Goal: Task Accomplishment & Management: Use online tool/utility

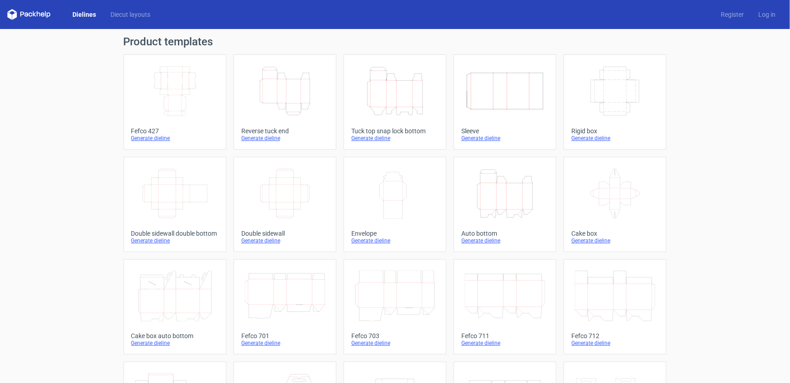
click at [194, 113] on icon "Width Depth Height" at bounding box center [175, 91] width 80 height 51
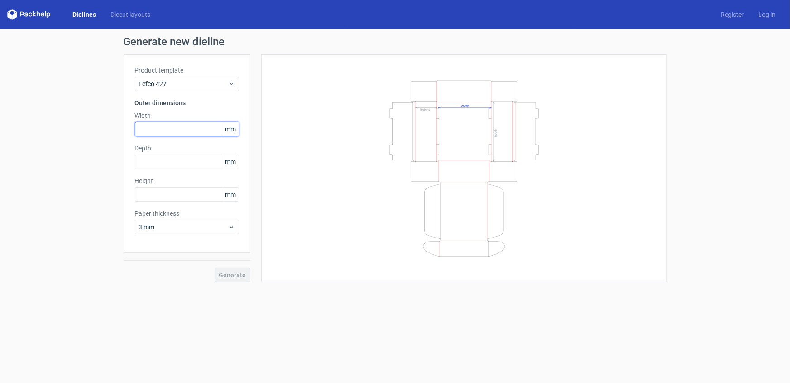
click at [157, 133] on input "text" at bounding box center [187, 129] width 104 height 14
type input "280"
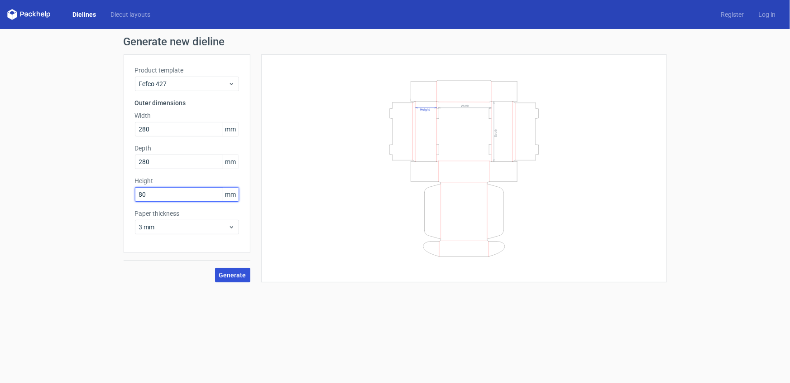
type input "80"
click at [236, 274] on span "Generate" at bounding box center [232, 275] width 27 height 6
click at [236, 274] on circle at bounding box center [232, 274] width 13 height 13
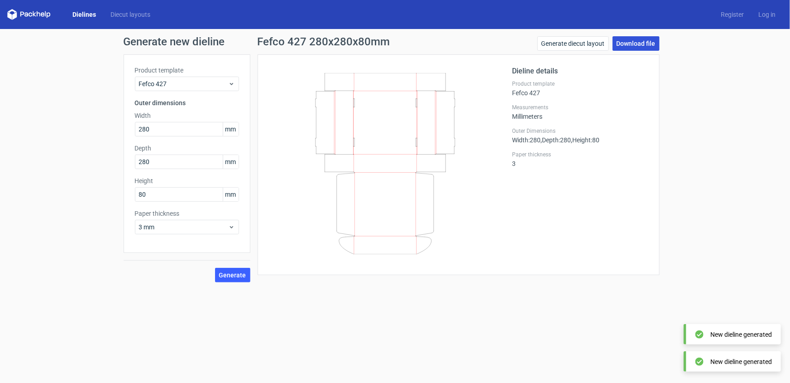
click at [630, 43] on link "Download file" at bounding box center [636, 43] width 47 height 14
click at [571, 43] on link "Generate diecut layout" at bounding box center [574, 43] width 72 height 14
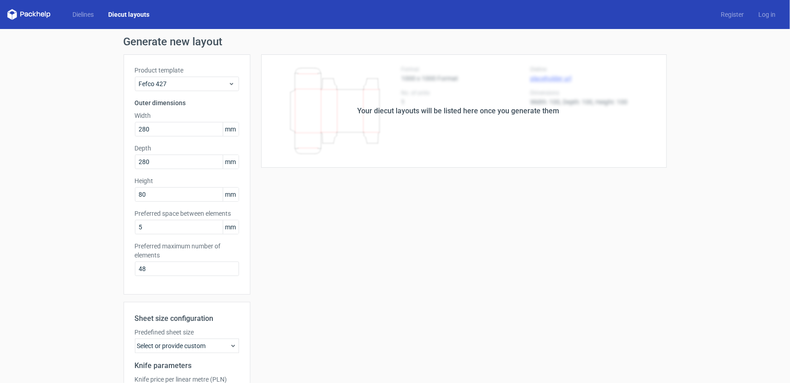
click at [120, 13] on link "Diecut layouts" at bounding box center [129, 14] width 56 height 9
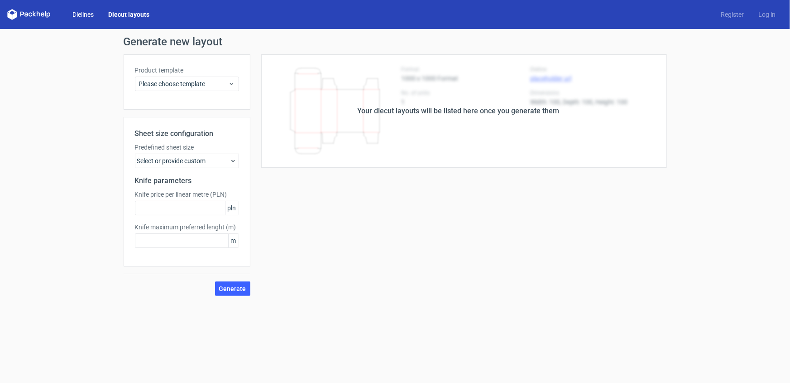
click at [82, 18] on link "Dielines" at bounding box center [83, 14] width 36 height 9
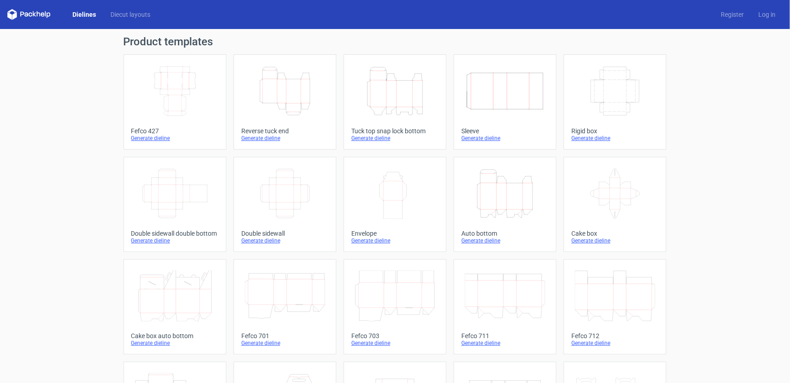
click at [154, 83] on icon "Width Depth Height" at bounding box center [175, 91] width 80 height 51
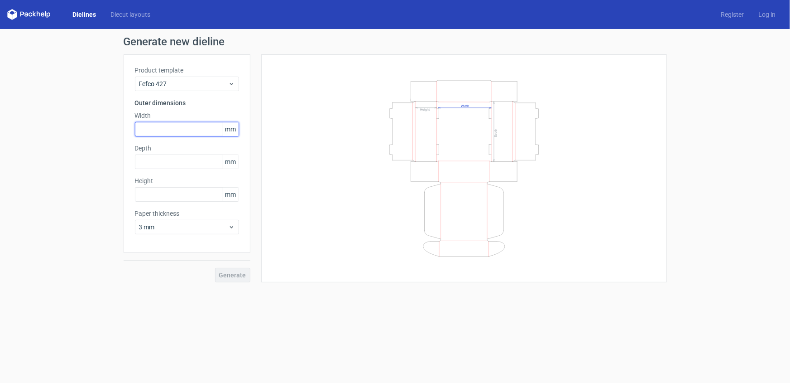
click at [176, 128] on input "text" at bounding box center [187, 129] width 104 height 14
type input "280"
type input "180"
type input "80"
click at [224, 275] on span "Generate" at bounding box center [232, 275] width 27 height 6
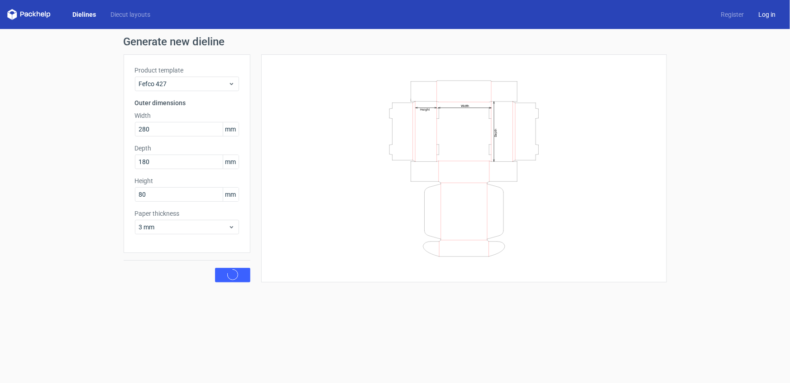
click at [765, 14] on link "Log in" at bounding box center [767, 14] width 32 height 9
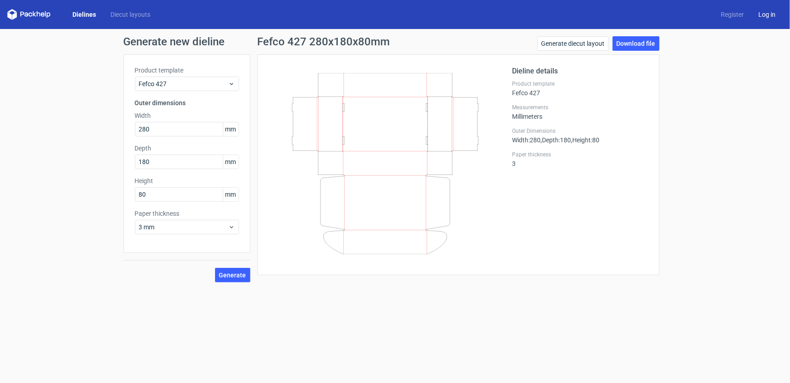
click at [765, 13] on link "Log in" at bounding box center [767, 14] width 32 height 9
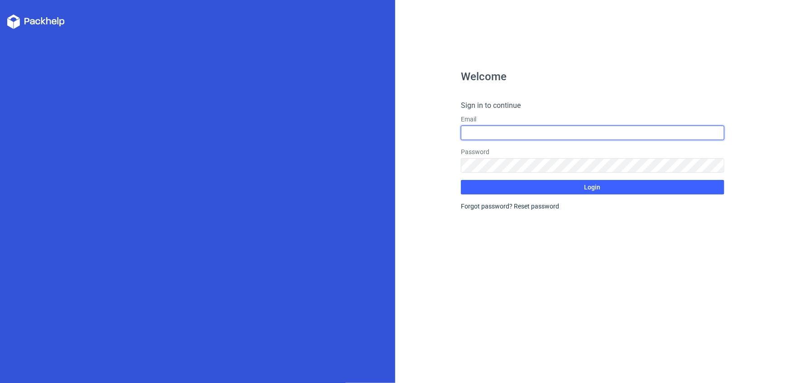
click at [519, 129] on input "text" at bounding box center [593, 132] width 264 height 14
click at [491, 131] on input "text" at bounding box center [593, 132] width 264 height 14
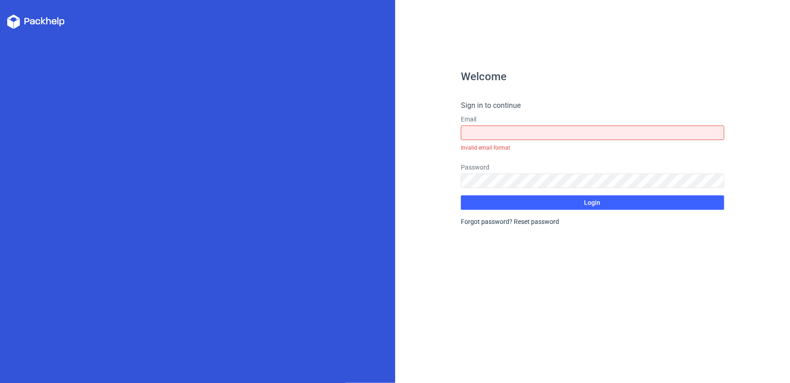
click at [582, 334] on div "Welcome Sign in to continue Email Invalid email format Password Login Forgot pa…" at bounding box center [593, 227] width 264 height 312
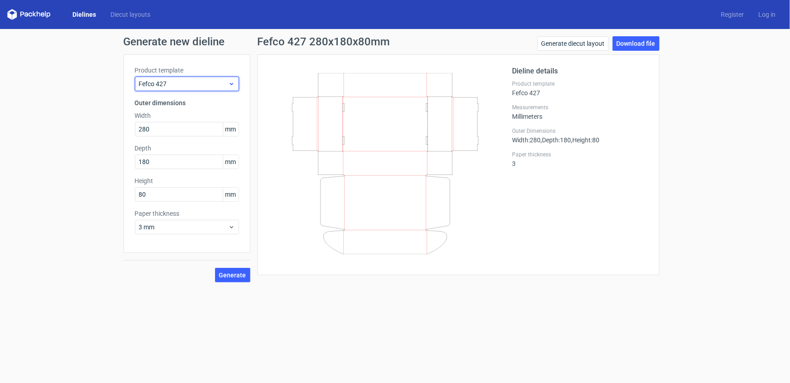
click at [172, 86] on span "Fefco 427" at bounding box center [183, 83] width 89 height 9
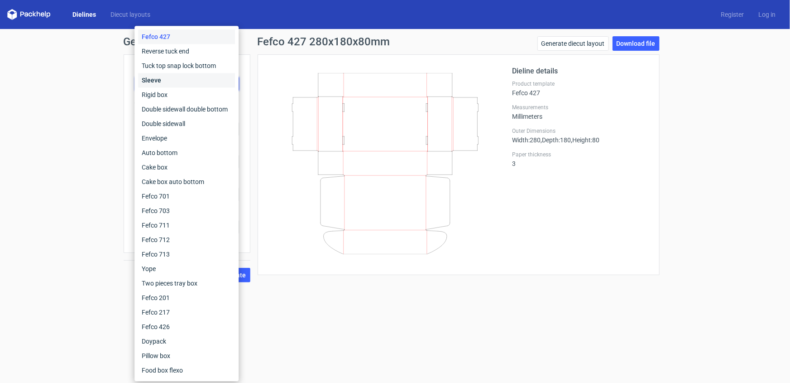
click at [172, 86] on div "Sleeve" at bounding box center [186, 80] width 97 height 14
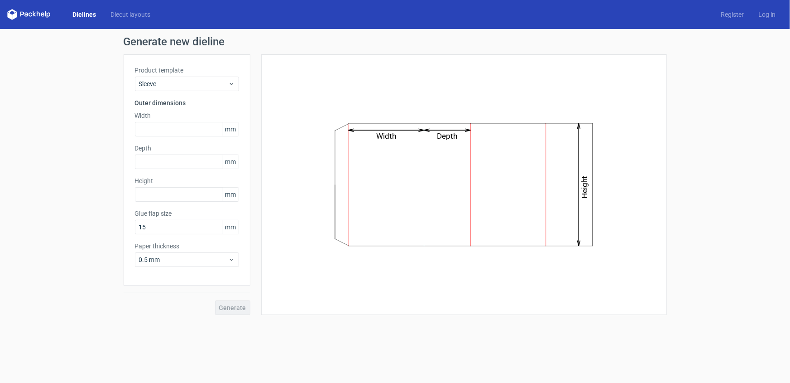
click at [764, 9] on div "Dielines Diecut layouts Register Log in" at bounding box center [395, 14] width 790 height 29
click at [765, 12] on link "Log in" at bounding box center [767, 14] width 32 height 9
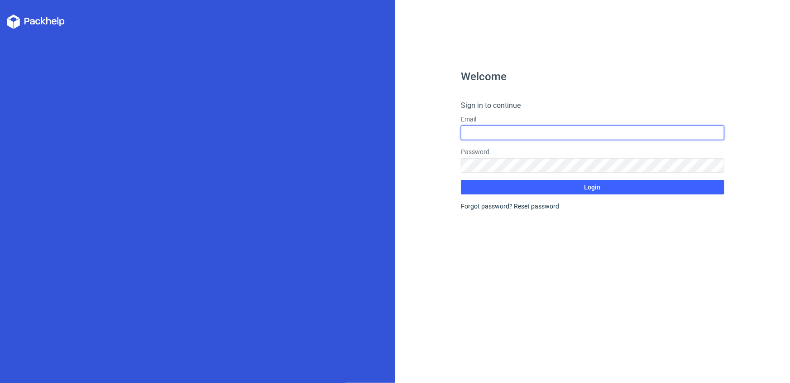
click at [478, 129] on input "text" at bounding box center [593, 132] width 264 height 14
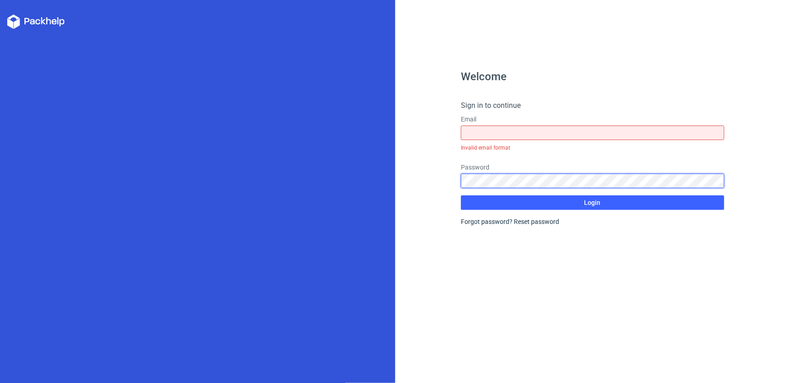
click at [481, 160] on form "Sign in to continue Email Invalid email format Password Login Forgot password? …" at bounding box center [593, 163] width 264 height 126
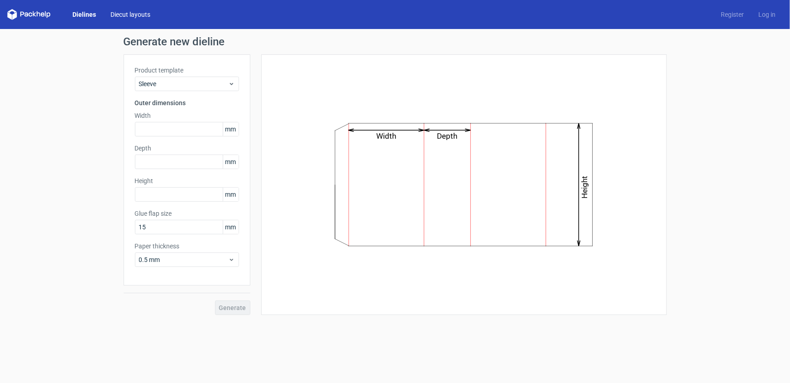
click at [124, 14] on link "Diecut layouts" at bounding box center [130, 14] width 54 height 9
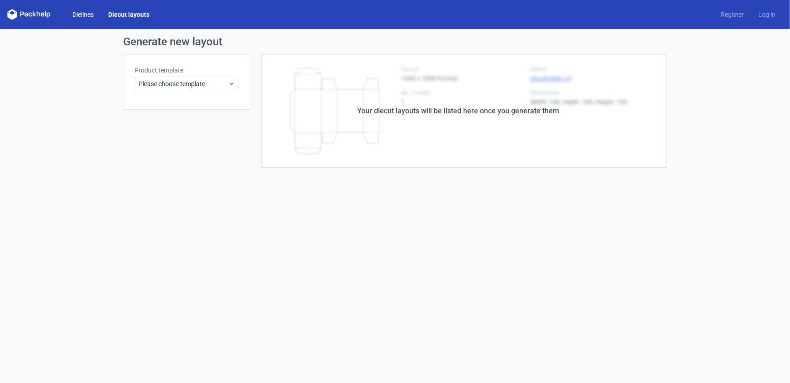
click at [97, 10] on link "Dielines" at bounding box center [83, 14] width 36 height 9
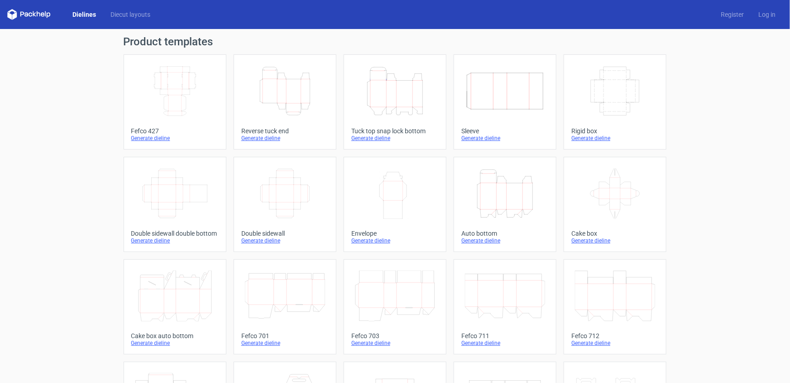
click at [183, 68] on icon "Width Depth Height" at bounding box center [175, 91] width 80 height 51
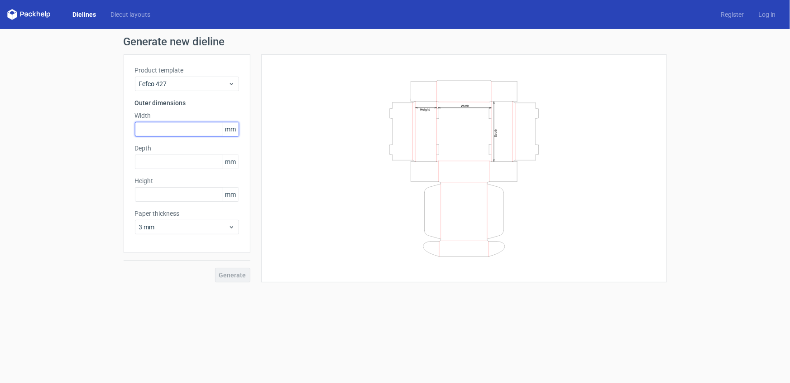
click at [178, 123] on input "text" at bounding box center [187, 129] width 104 height 14
type input "280"
type input "80"
click at [223, 273] on span "Generate" at bounding box center [232, 275] width 27 height 6
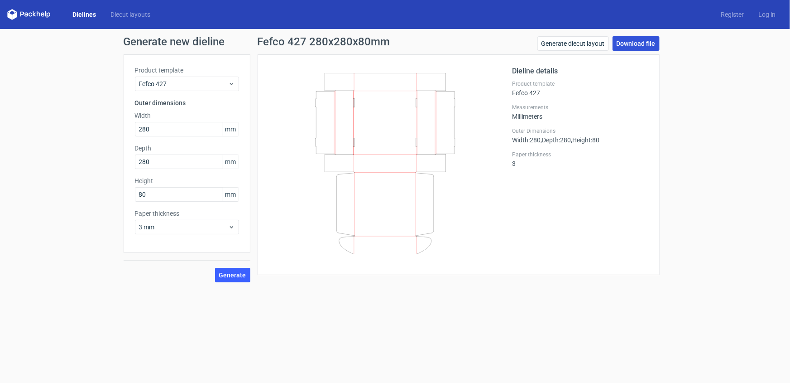
click at [640, 44] on link "Download file" at bounding box center [636, 43] width 47 height 14
